Goal: Information Seeking & Learning: Compare options

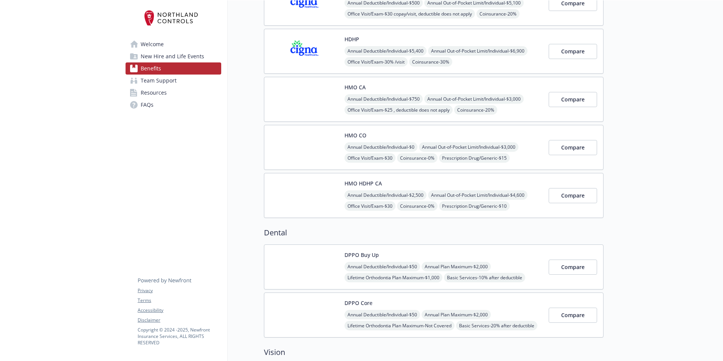
scroll to position [113, 0]
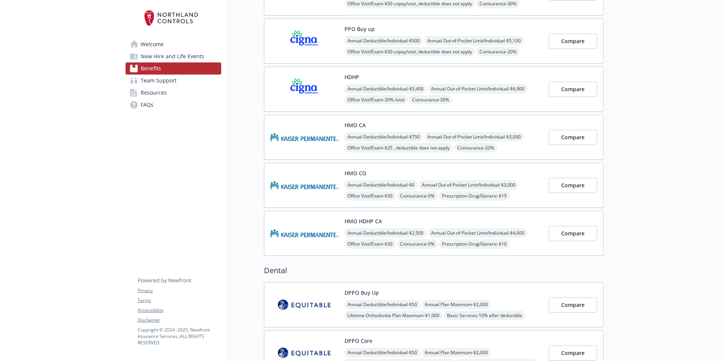
click at [366, 172] on div "HMO CO Annual Deductible/Individual - $0 Annual Out-of-Pocket Limit/Individual …" at bounding box center [443, 185] width 198 height 32
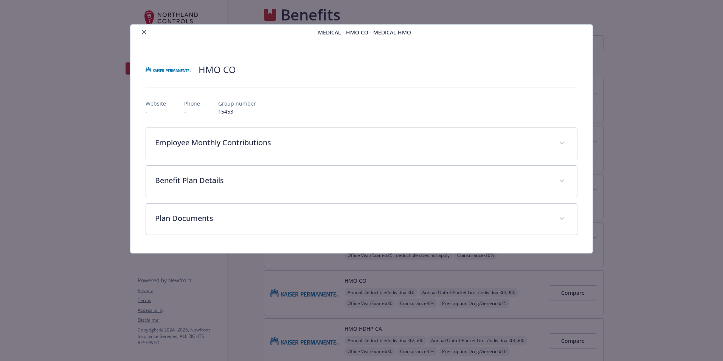
scroll to position [113, 0]
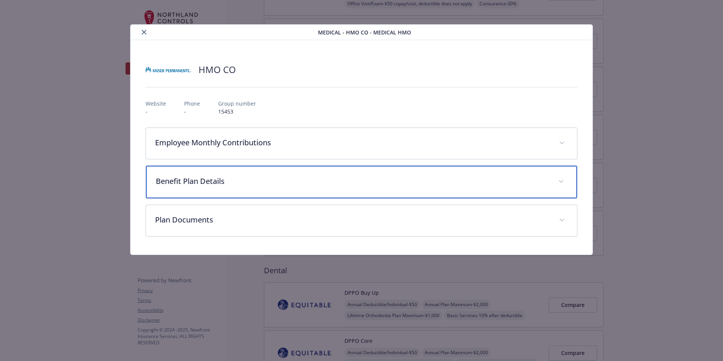
click at [297, 177] on p "Benefit Plan Details" at bounding box center [352, 180] width 393 height 11
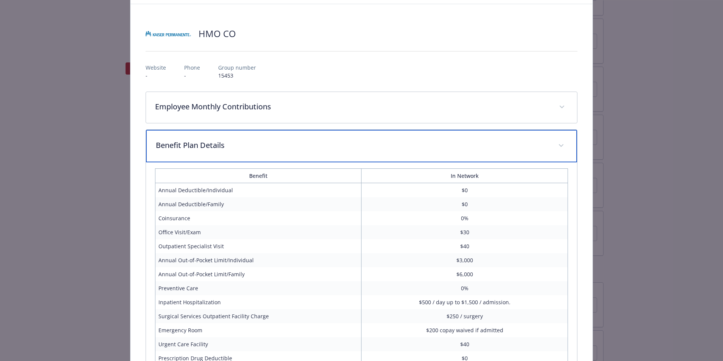
scroll to position [36, 0]
click at [303, 143] on p "Benefit Plan Details" at bounding box center [352, 145] width 393 height 11
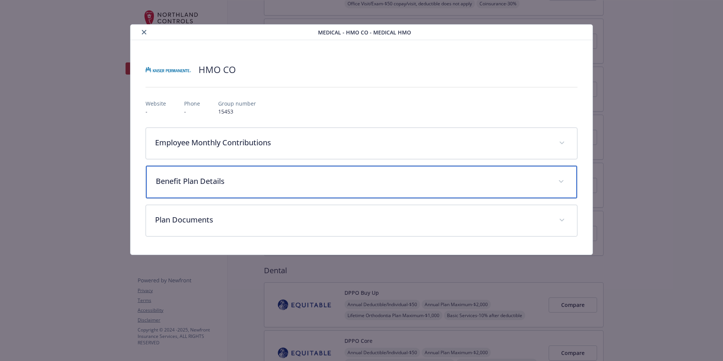
scroll to position [0, 0]
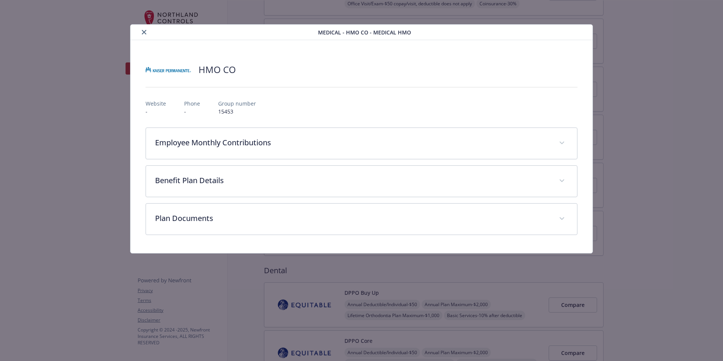
click at [307, 111] on div "Website - Phone - Group number 15453" at bounding box center [362, 104] width 432 height 22
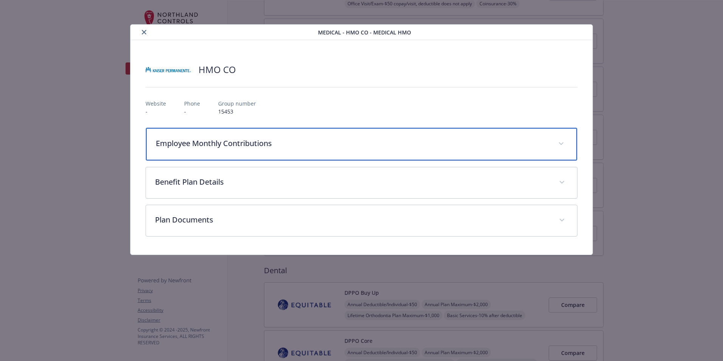
click at [293, 144] on p "Employee Monthly Contributions" at bounding box center [352, 143] width 393 height 11
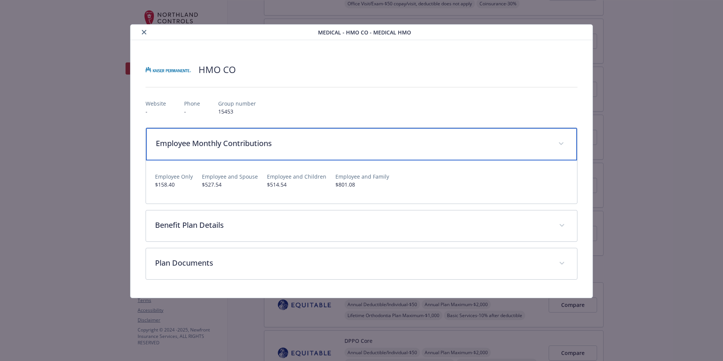
click at [293, 144] on p "Employee Monthly Contributions" at bounding box center [352, 143] width 393 height 11
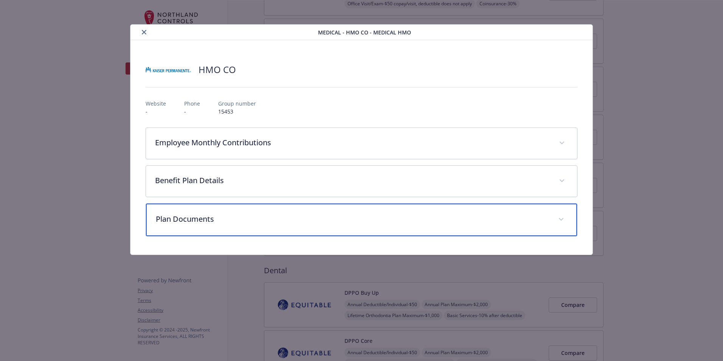
click at [271, 225] on div "Plan Documents" at bounding box center [361, 219] width 431 height 33
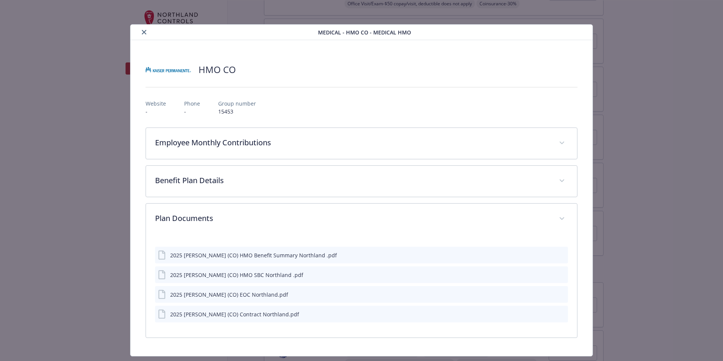
click at [272, 254] on div "2025 [PERSON_NAME] (CO) HMO Benefit Summary Northland .pdf" at bounding box center [253, 255] width 167 height 8
click at [557, 252] on icon "preview file" at bounding box center [560, 254] width 7 height 5
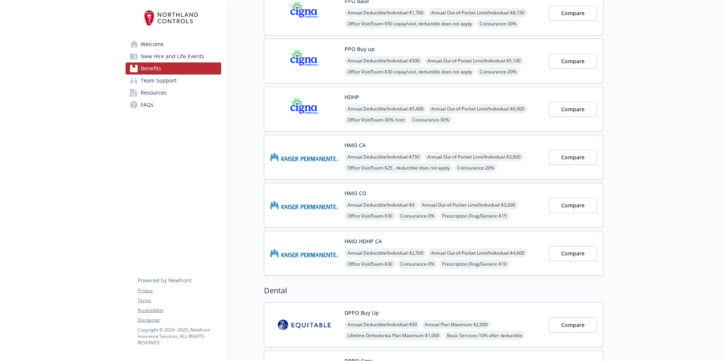
scroll to position [76, 0]
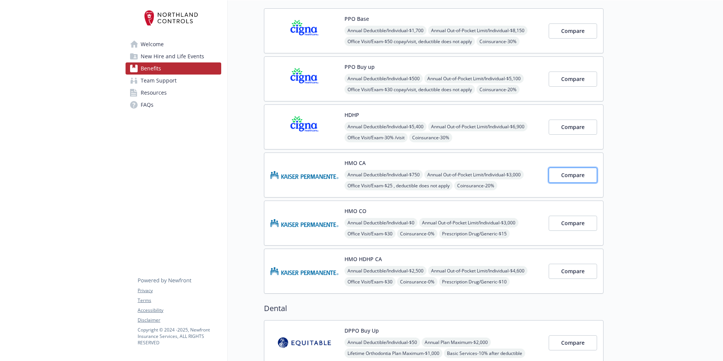
click at [551, 170] on button "Compare" at bounding box center [572, 174] width 48 height 15
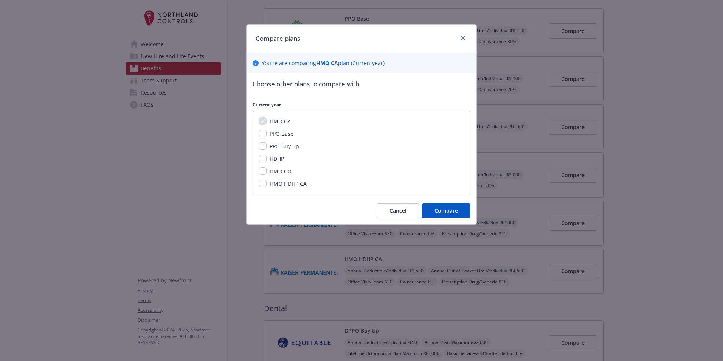
click at [270, 171] on span "HMO CO" at bounding box center [280, 170] width 22 height 7
click at [266, 171] on input "HMO CO" at bounding box center [263, 171] width 8 height 8
checkbox input "true"
click at [264, 186] on input "HMO HDHP CA" at bounding box center [263, 184] width 8 height 8
checkbox input "true"
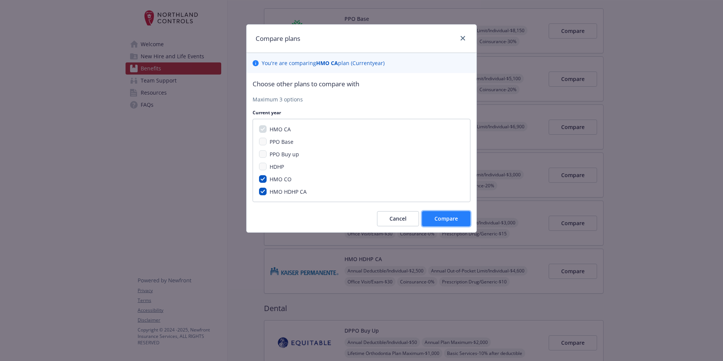
click at [446, 213] on button "Compare" at bounding box center [446, 218] width 48 height 15
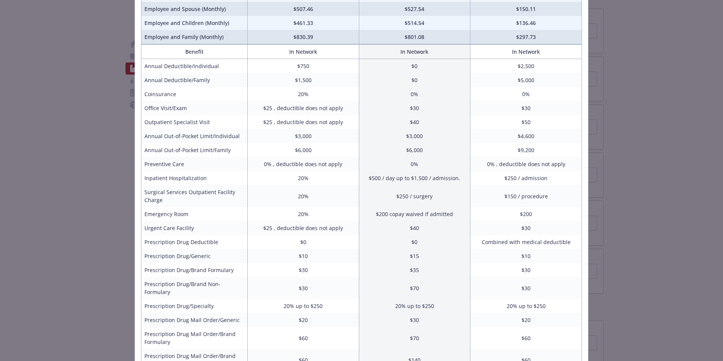
scroll to position [151, 0]
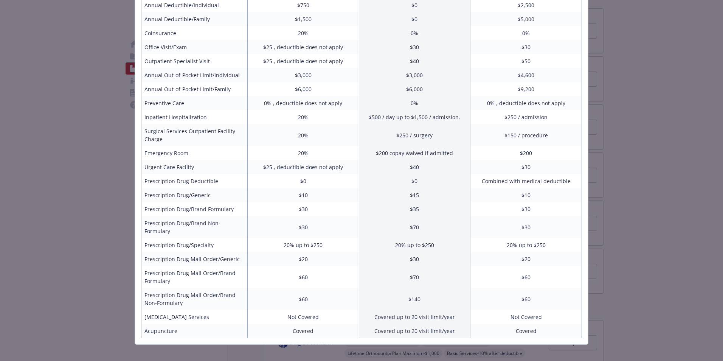
click at [622, 161] on div "Benefits Info HMO CA Current year HMO CO Current year HMO HDHP [GEOGRAPHIC_DATA…" at bounding box center [361, 180] width 723 height 361
